Goal: Task Accomplishment & Management: Manage account settings

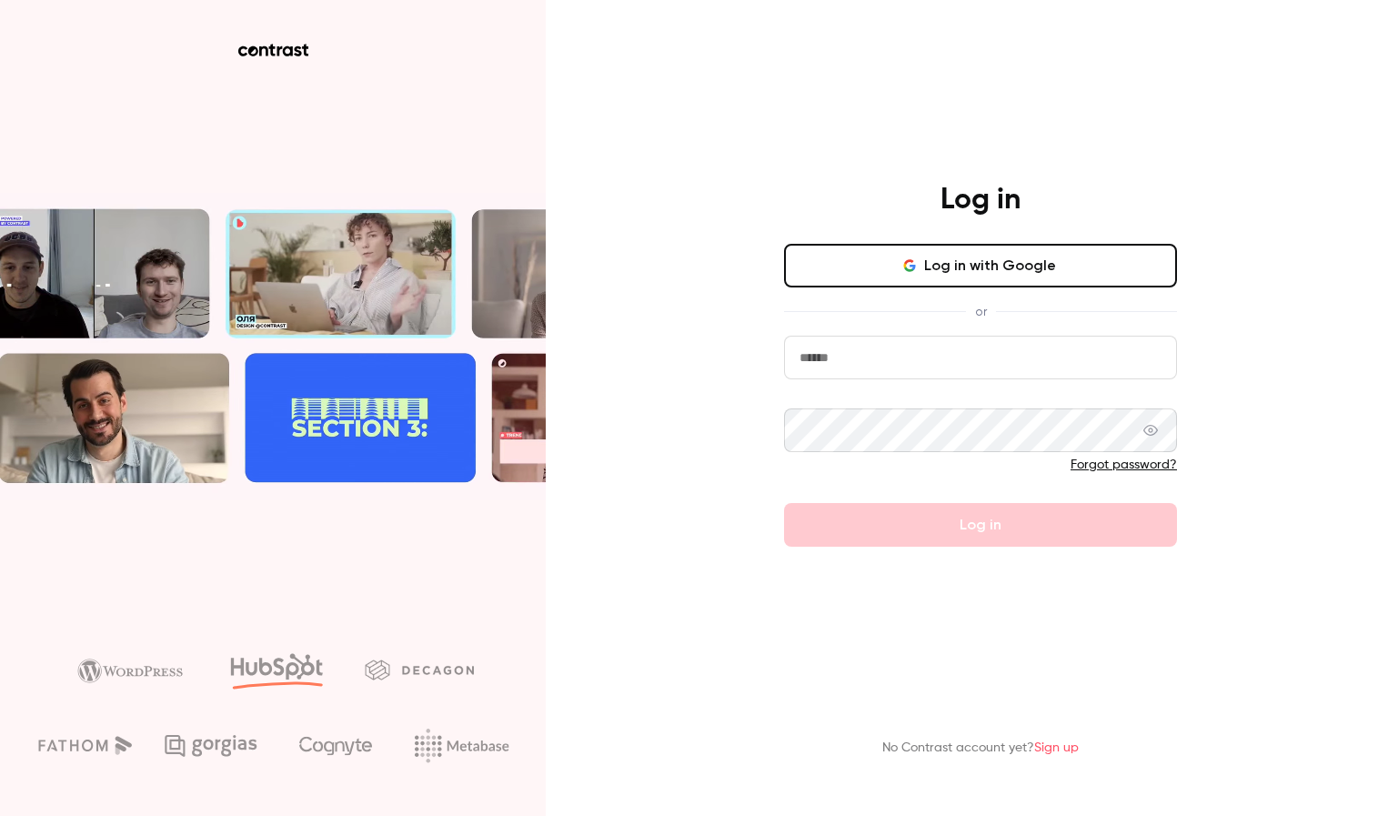
click at [930, 268] on button "Log in with Google" at bounding box center [980, 266] width 393 height 44
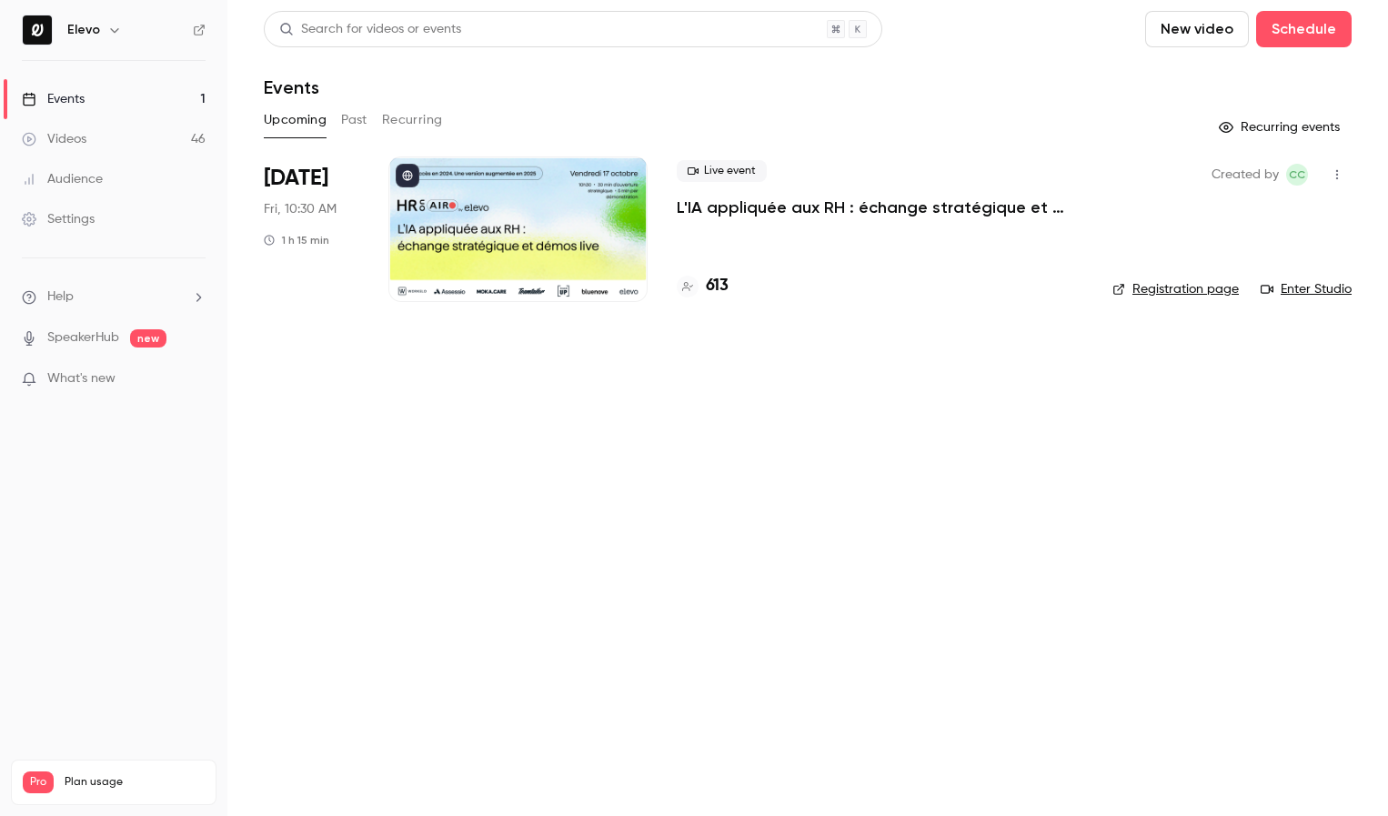
click at [892, 206] on p "L'IA appliquée aux RH : échange stratégique et démos live." at bounding box center [880, 207] width 406 height 22
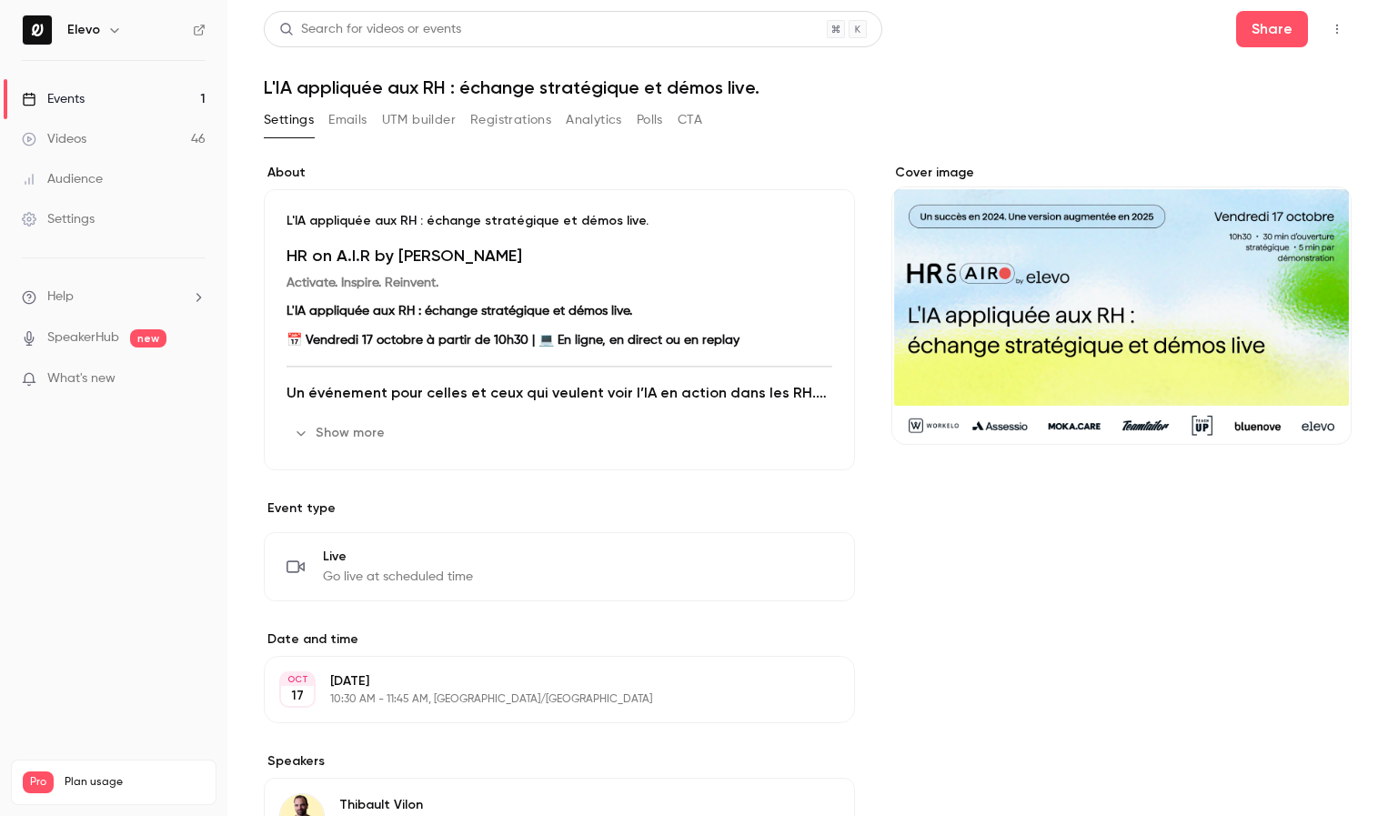
click at [439, 124] on button "UTM builder" at bounding box center [419, 119] width 74 height 29
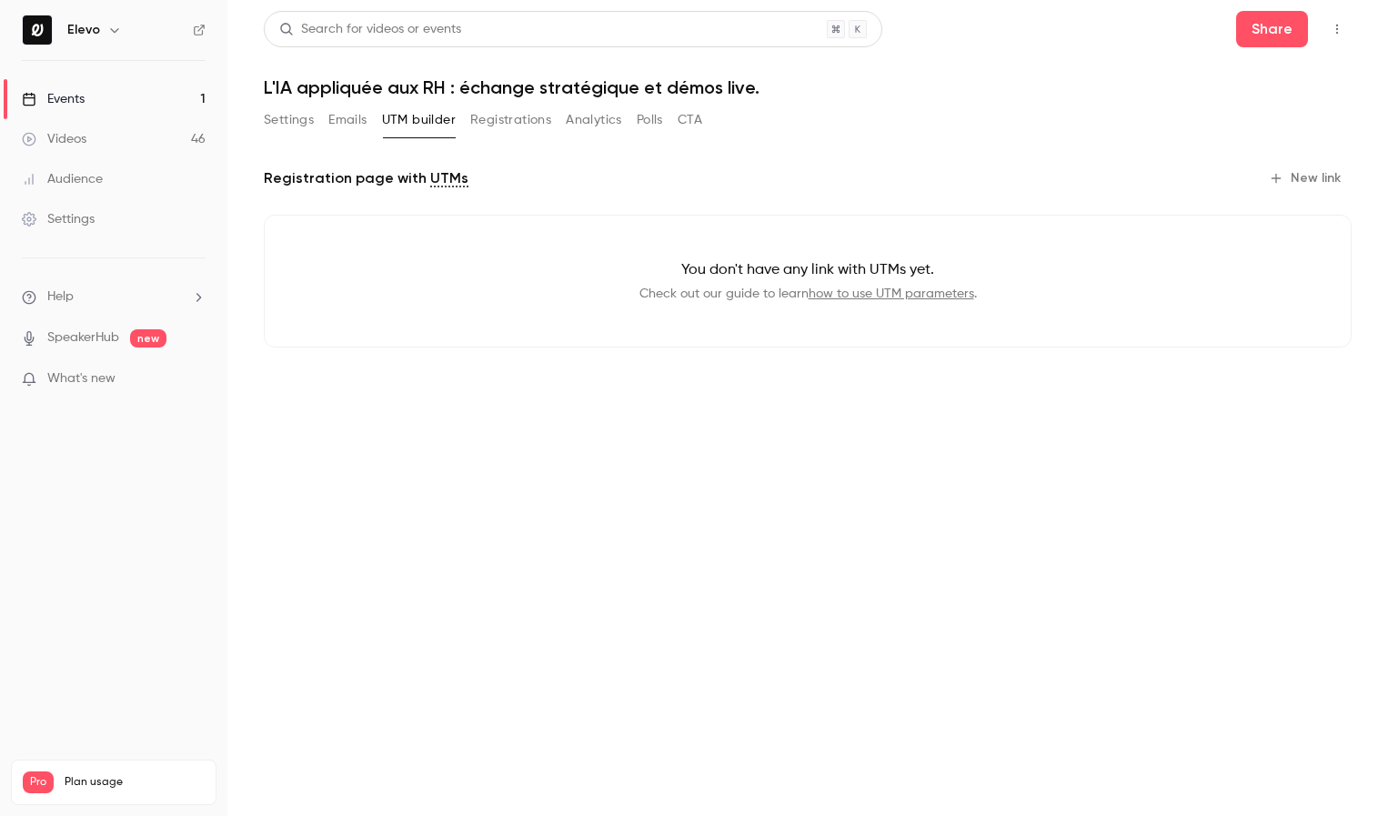
click at [530, 122] on button "Registrations" at bounding box center [510, 119] width 81 height 29
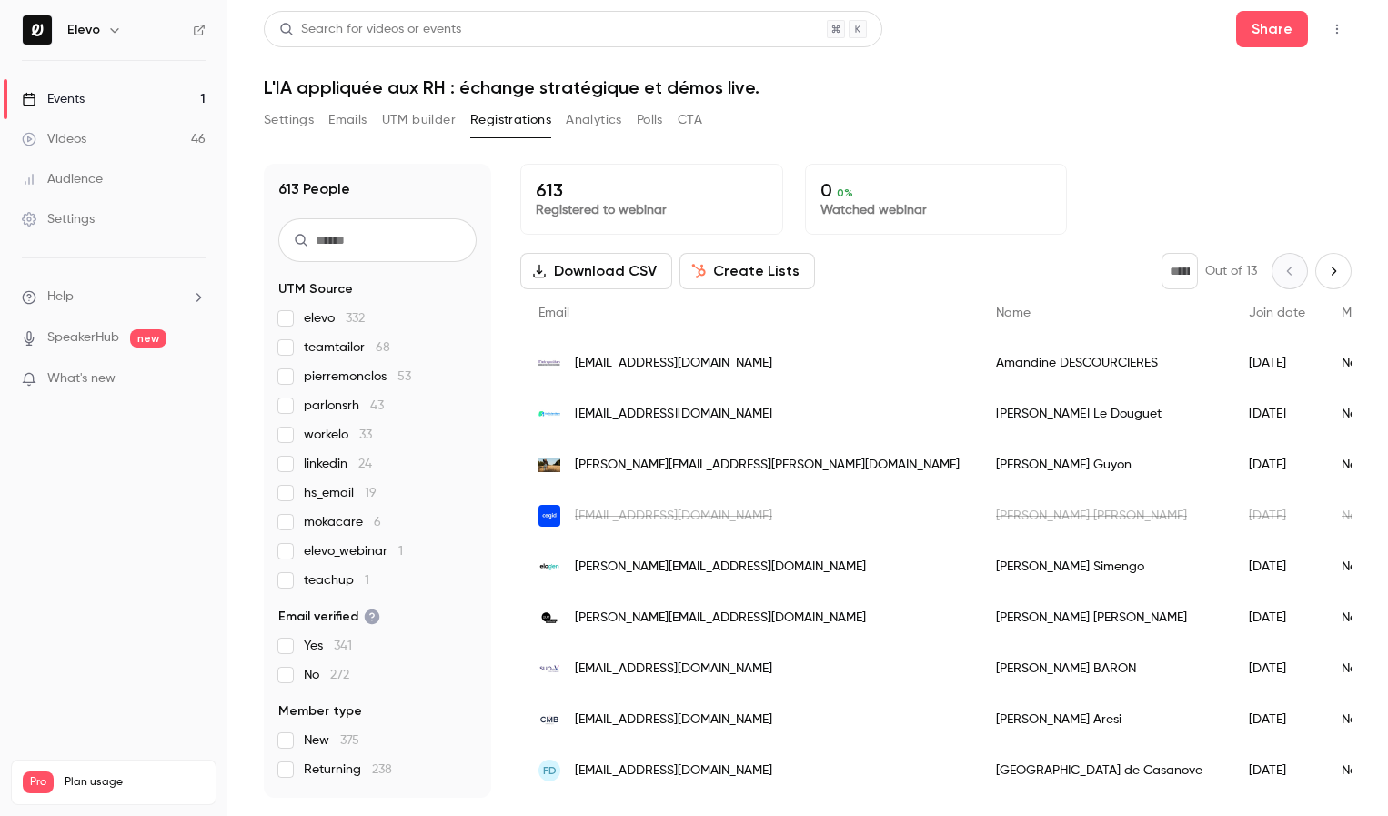
click at [366, 110] on button "Emails" at bounding box center [347, 119] width 38 height 29
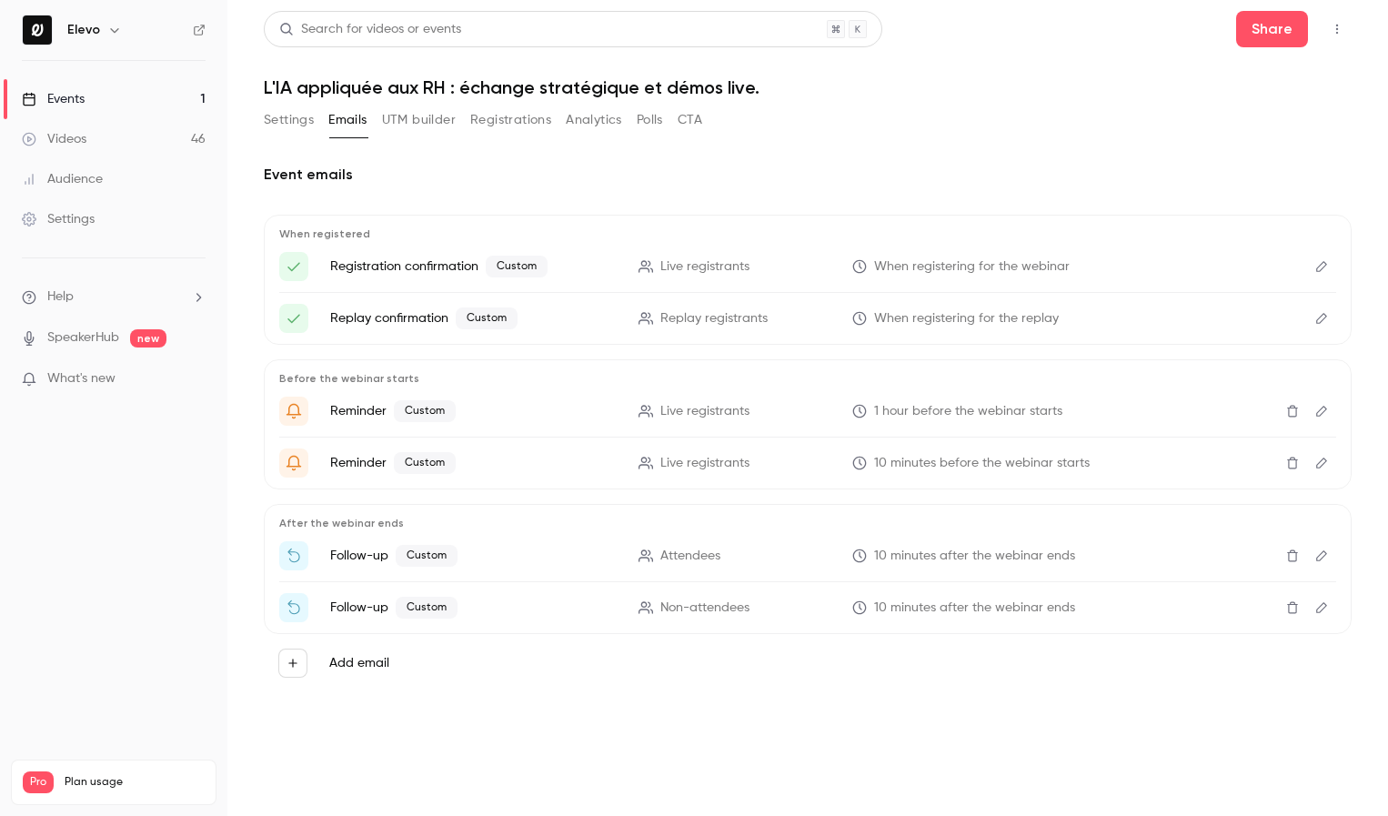
click at [418, 117] on button "UTM builder" at bounding box center [419, 119] width 74 height 29
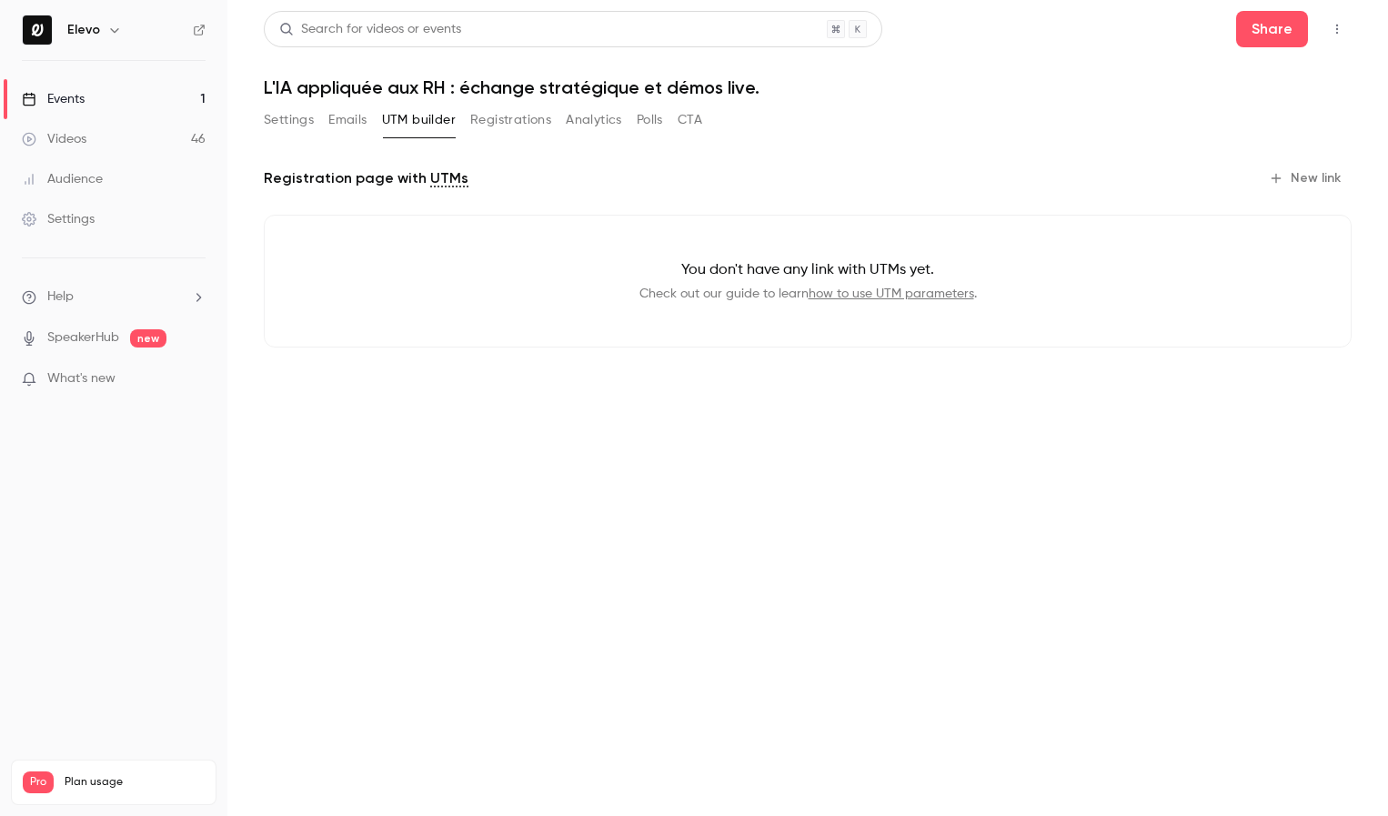
click at [493, 117] on button "Registrations" at bounding box center [510, 119] width 81 height 29
